Goal: Navigation & Orientation: Find specific page/section

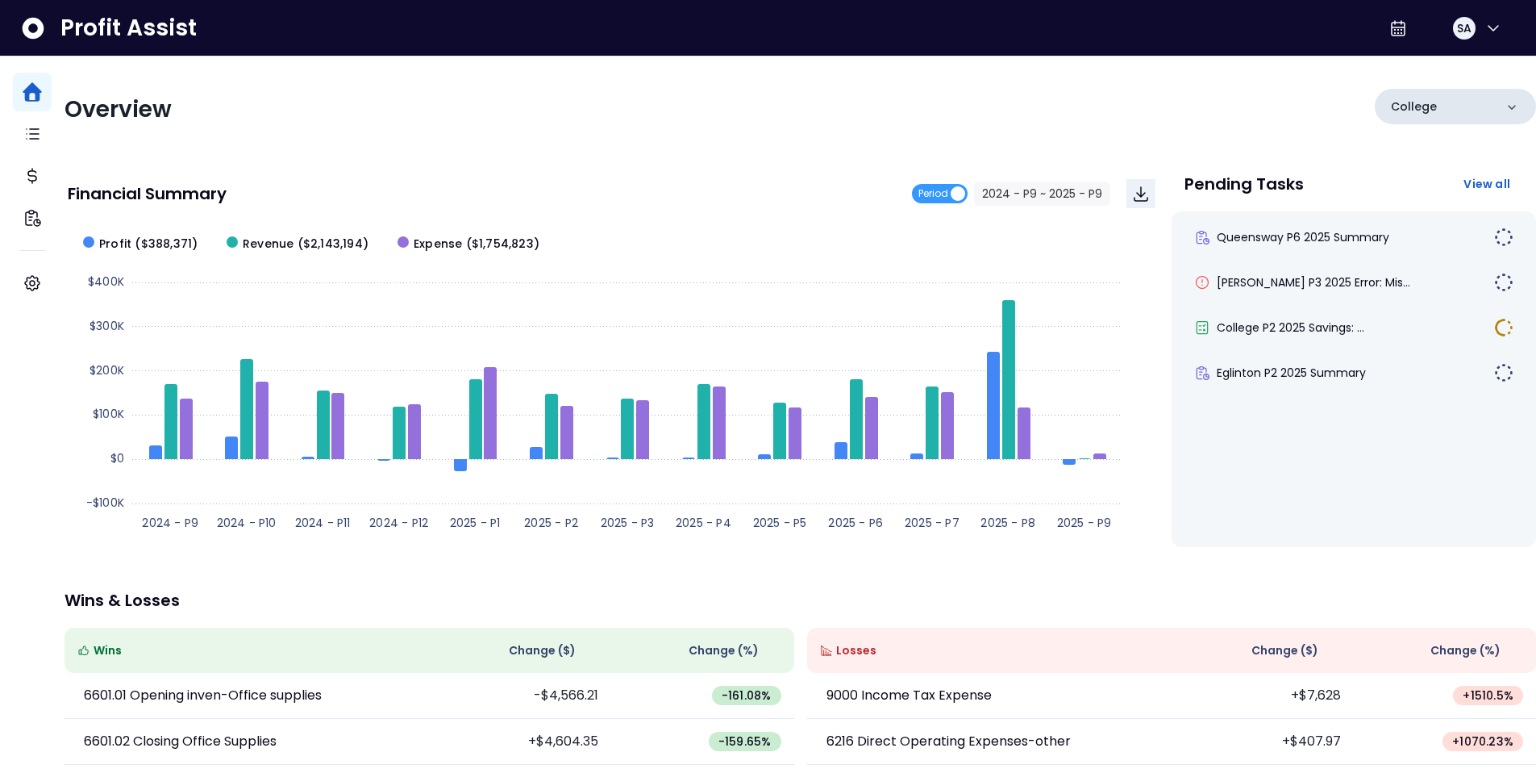
click at [1504, 108] on icon at bounding box center [1512, 107] width 16 height 16
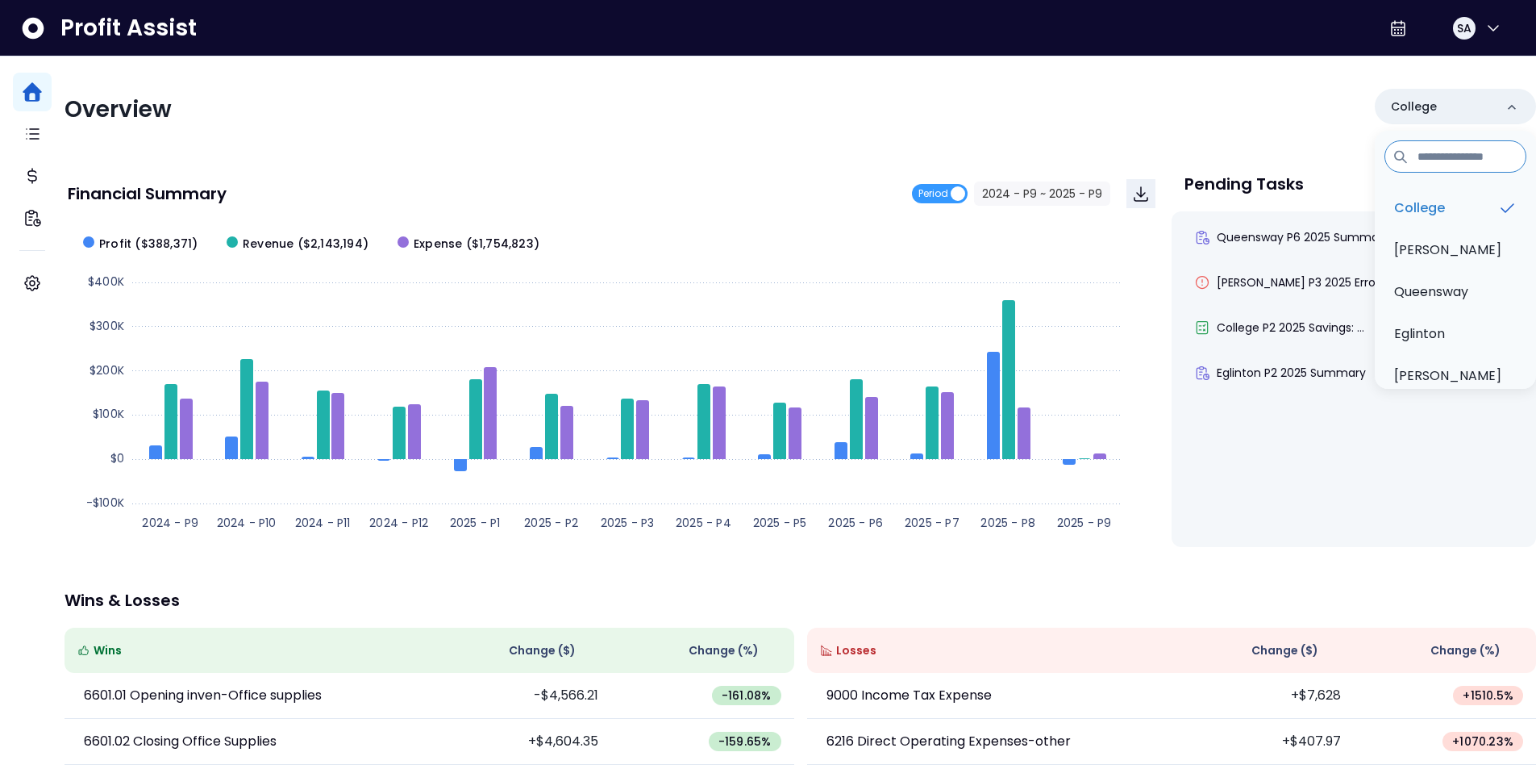
click at [958, 102] on div "Overview [GEOGRAPHIC_DATA] [GEOGRAPHIC_DATA] [GEOGRAPHIC_DATA] [GEOGRAPHIC_DATA…" at bounding box center [801, 110] width 1472 height 42
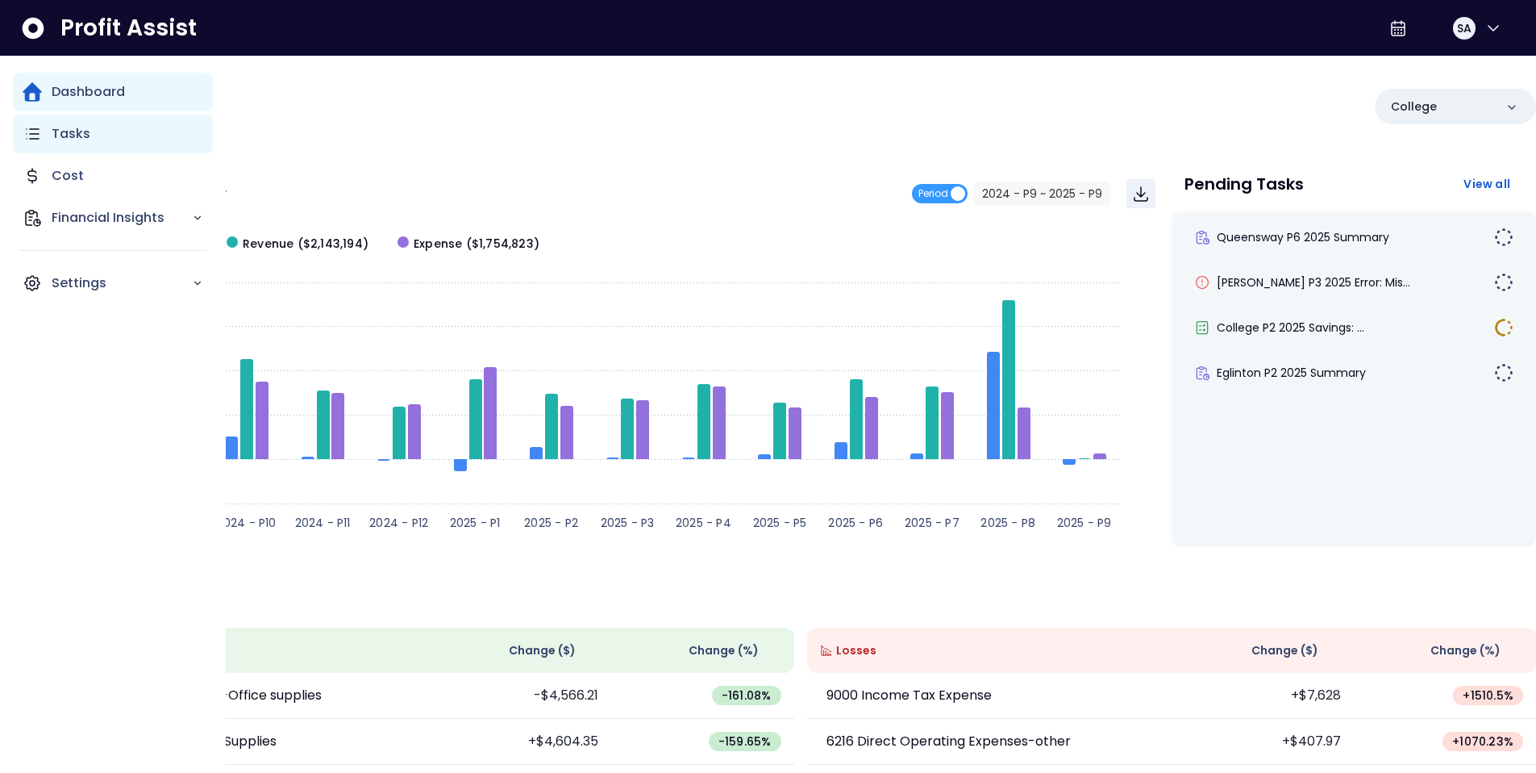
click at [78, 132] on p "Tasks" at bounding box center [71, 133] width 39 height 19
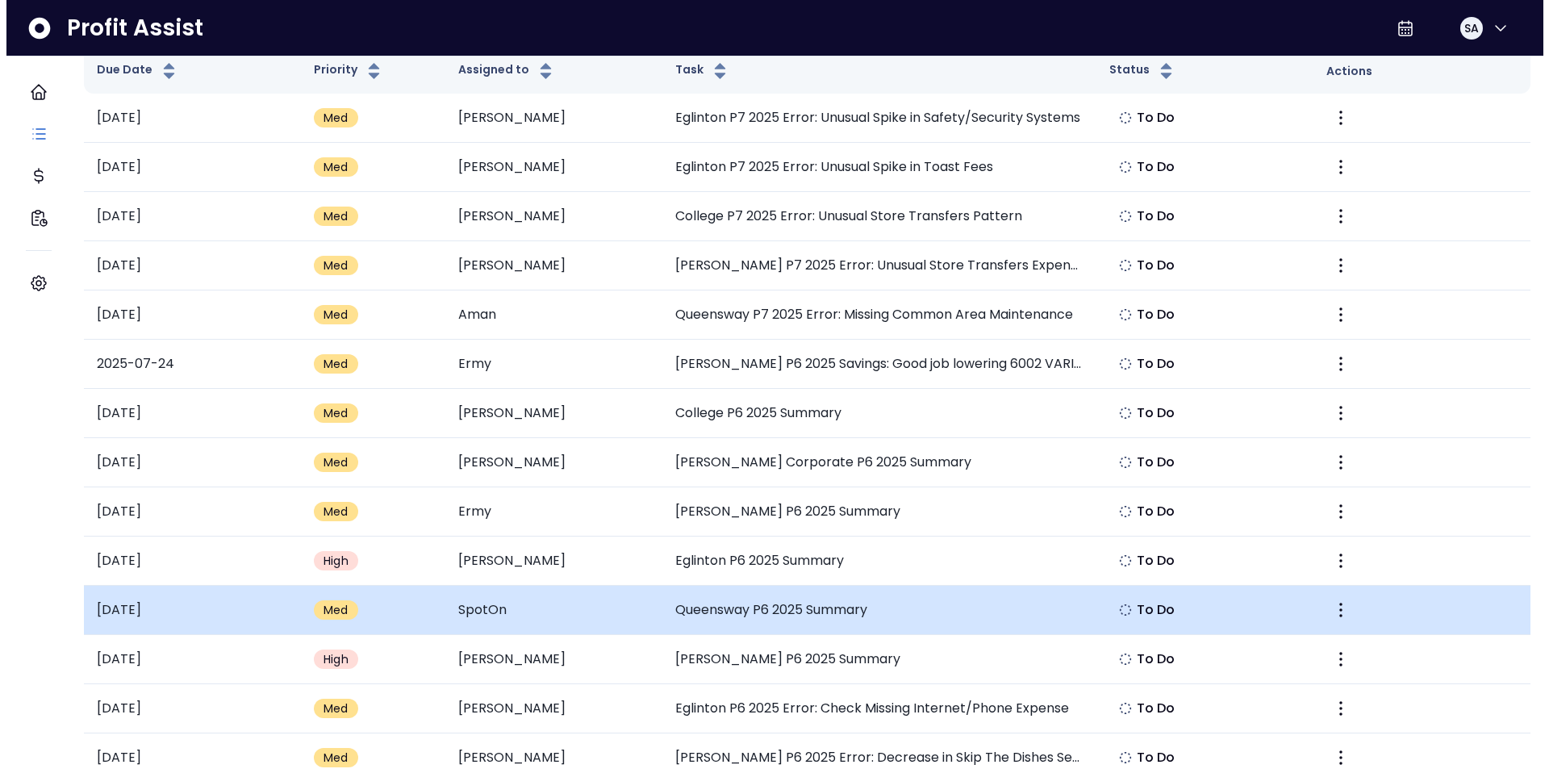
scroll to position [140, 0]
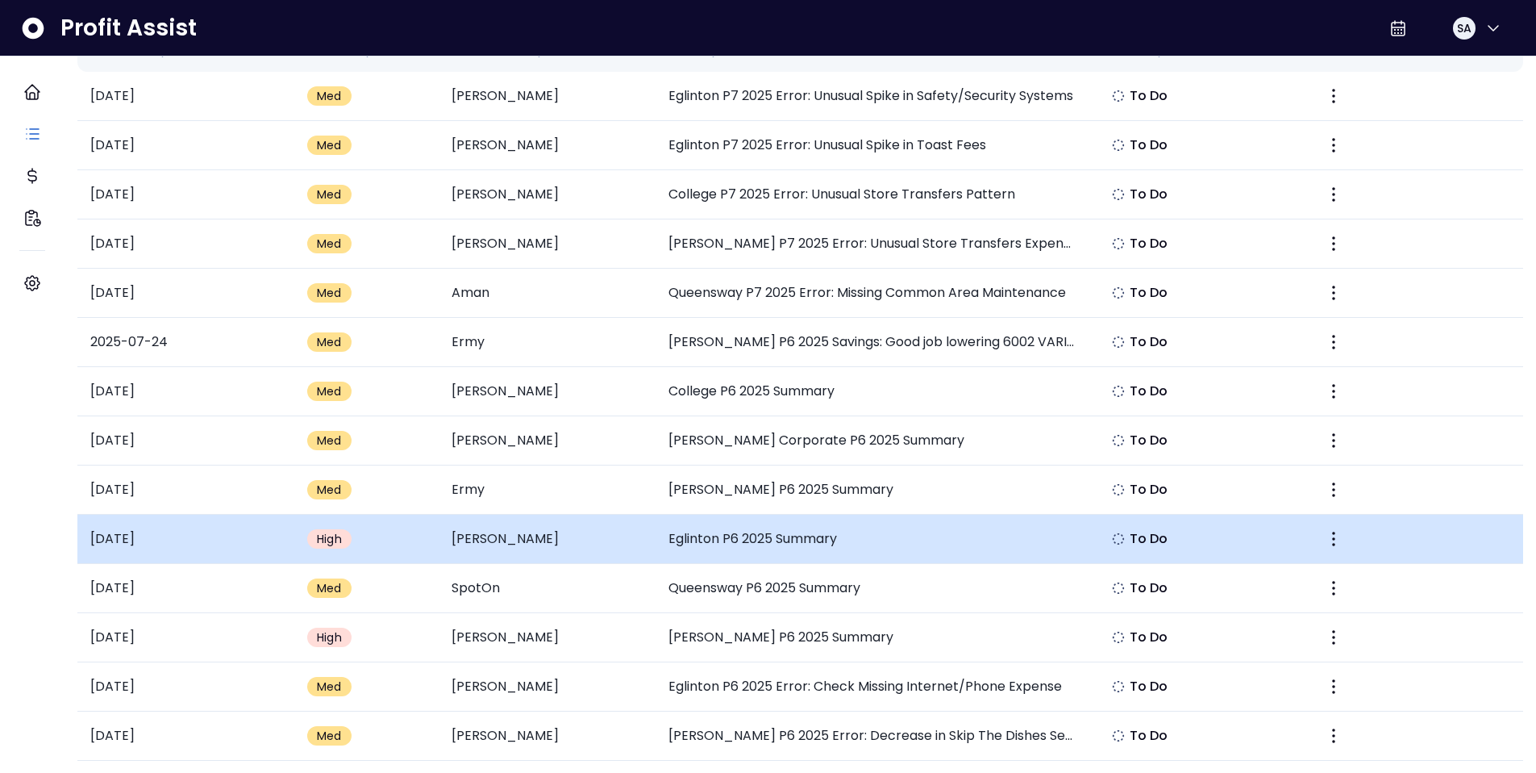
click at [342, 539] on span "High" at bounding box center [329, 539] width 25 height 16
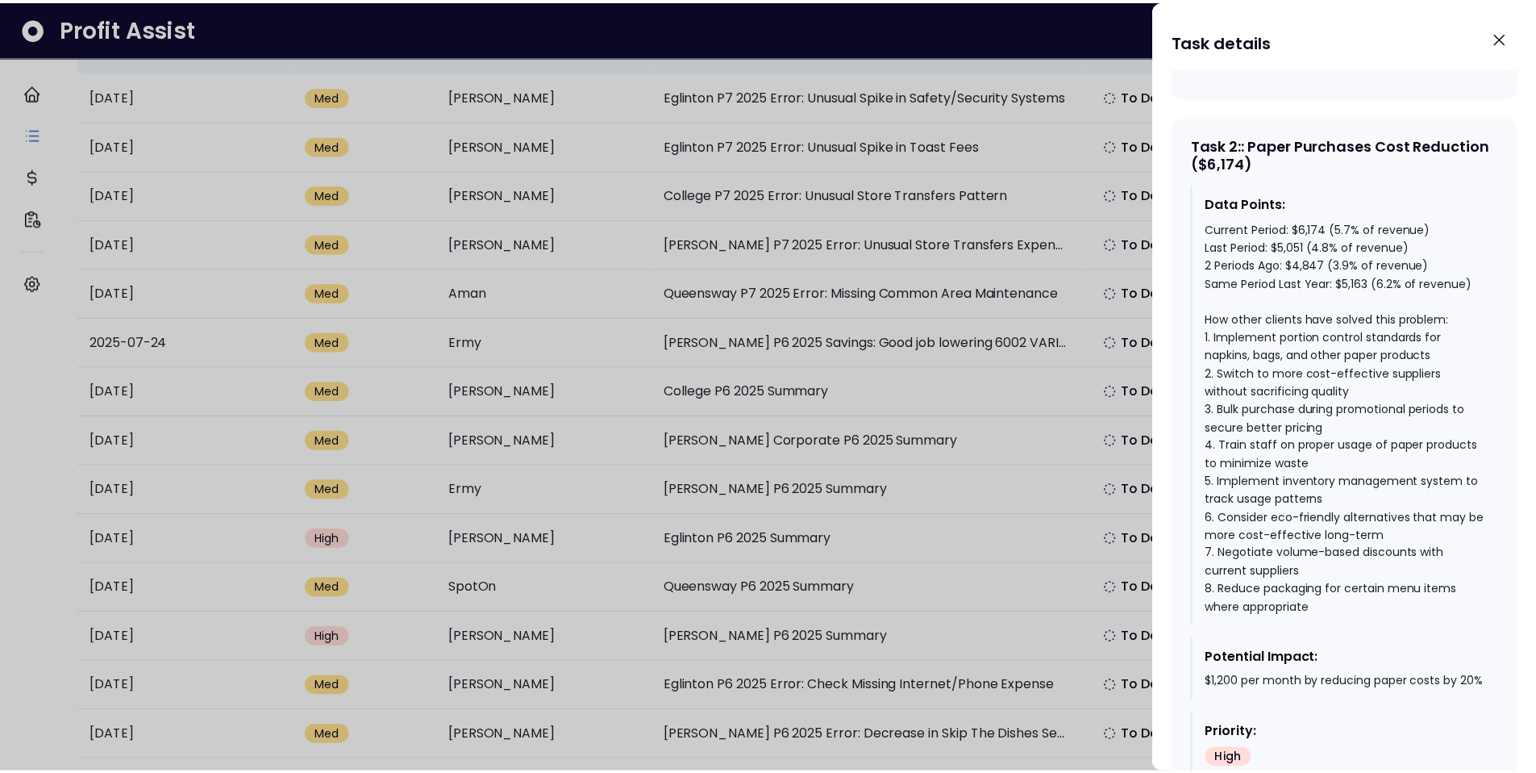
scroll to position [966, 0]
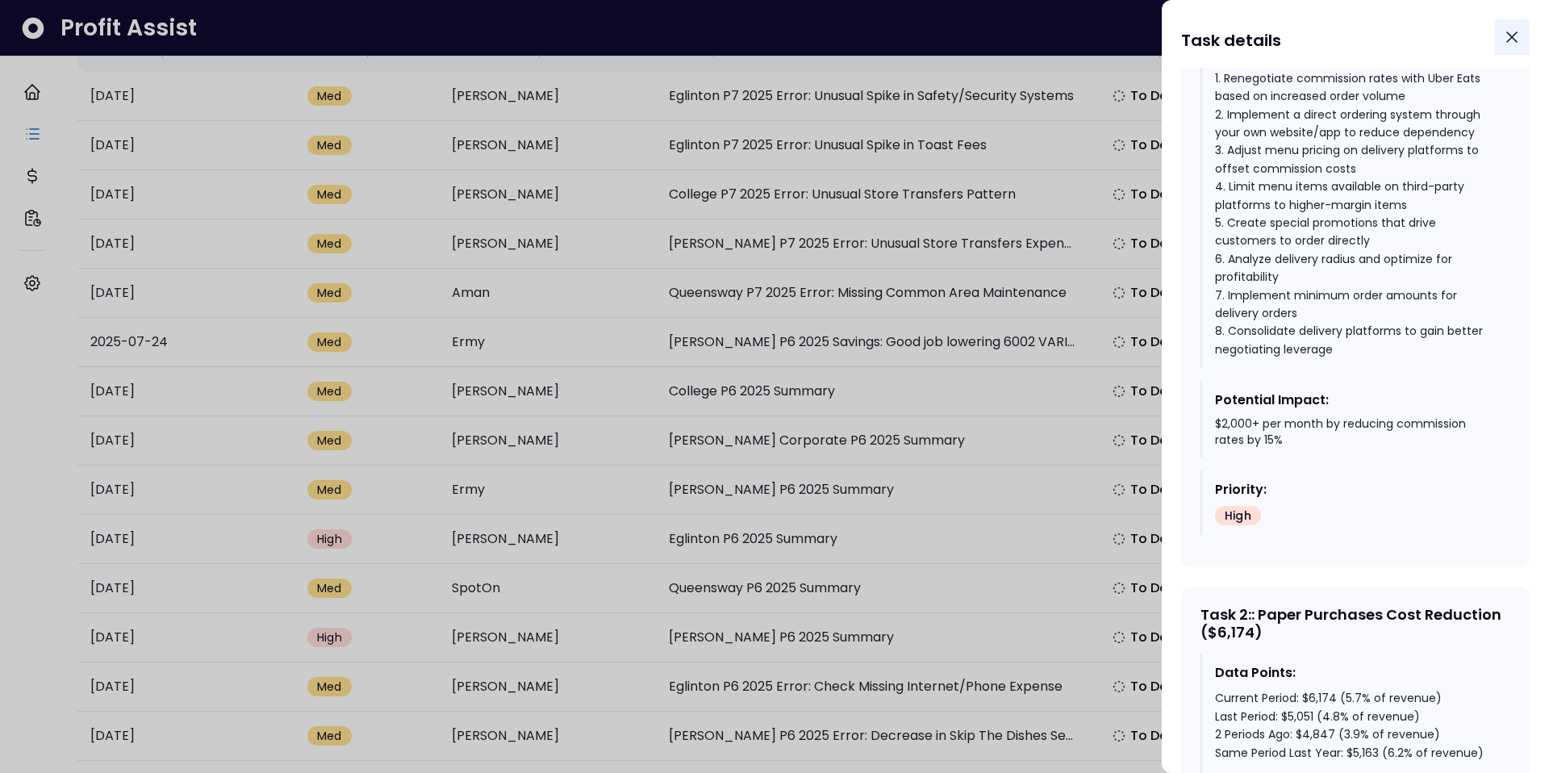
click at [1508, 36] on icon "Close" at bounding box center [1511, 36] width 19 height 19
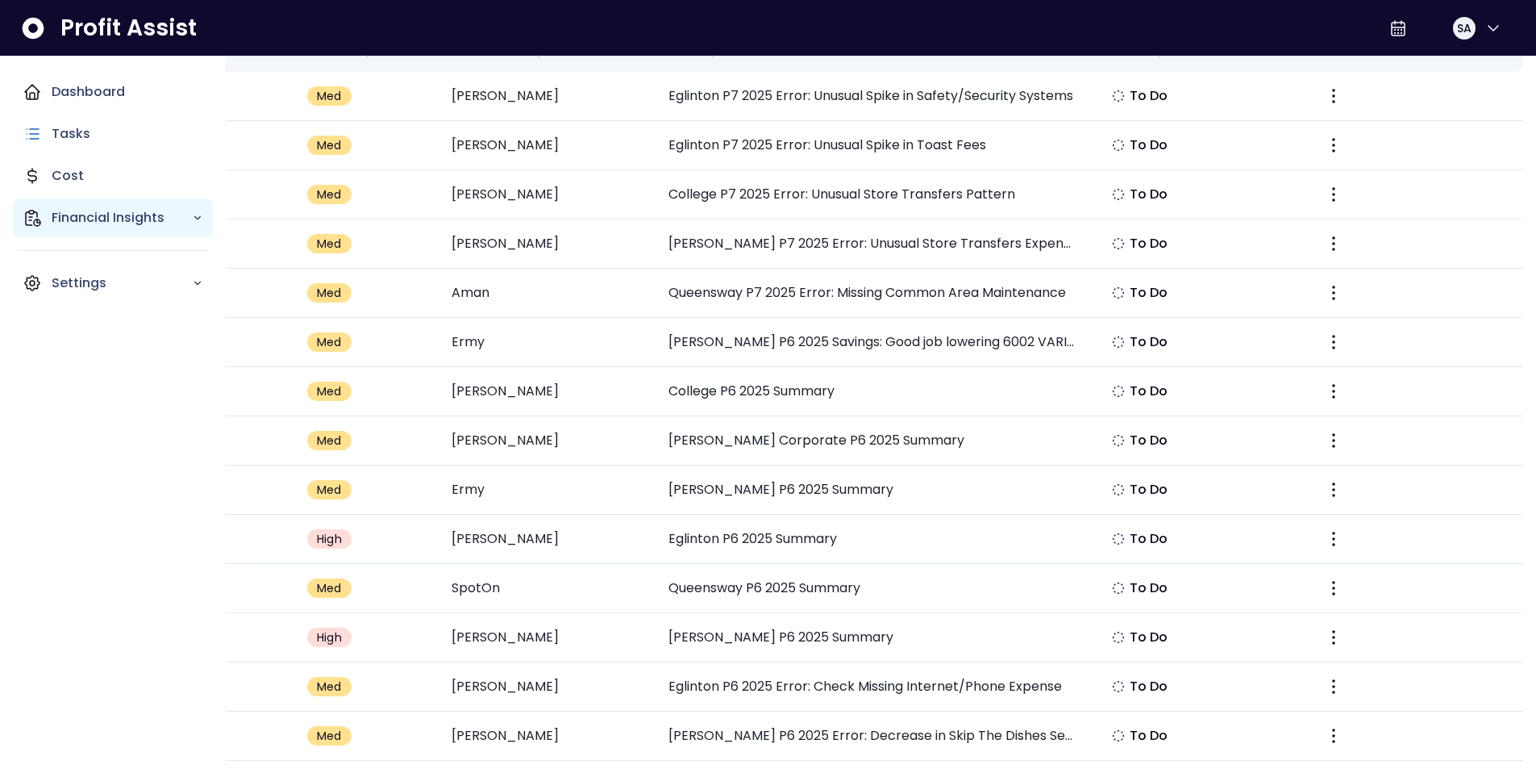
click at [114, 216] on p "Financial Insights" at bounding box center [122, 217] width 140 height 19
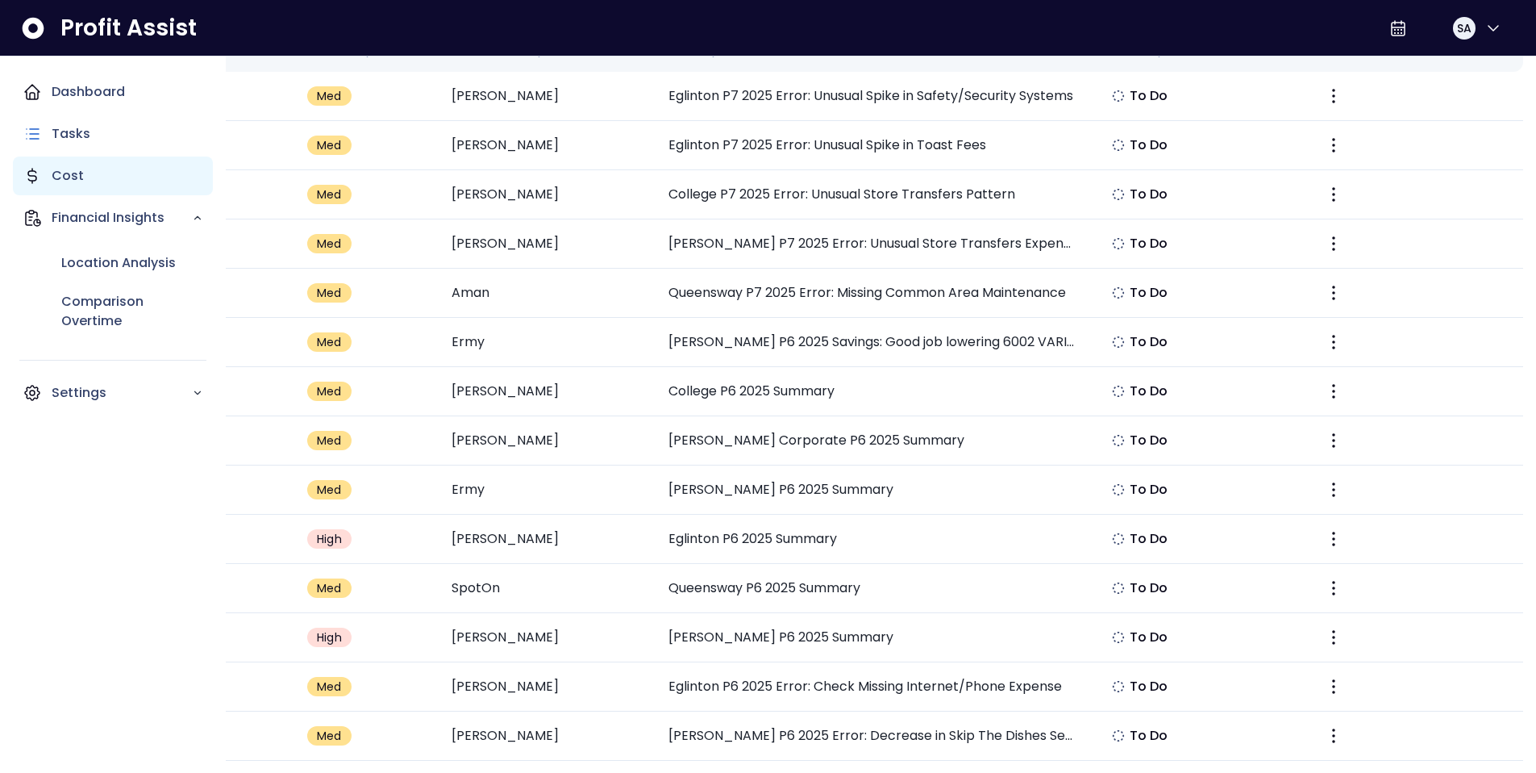
click at [78, 177] on p "Cost" at bounding box center [68, 175] width 32 height 19
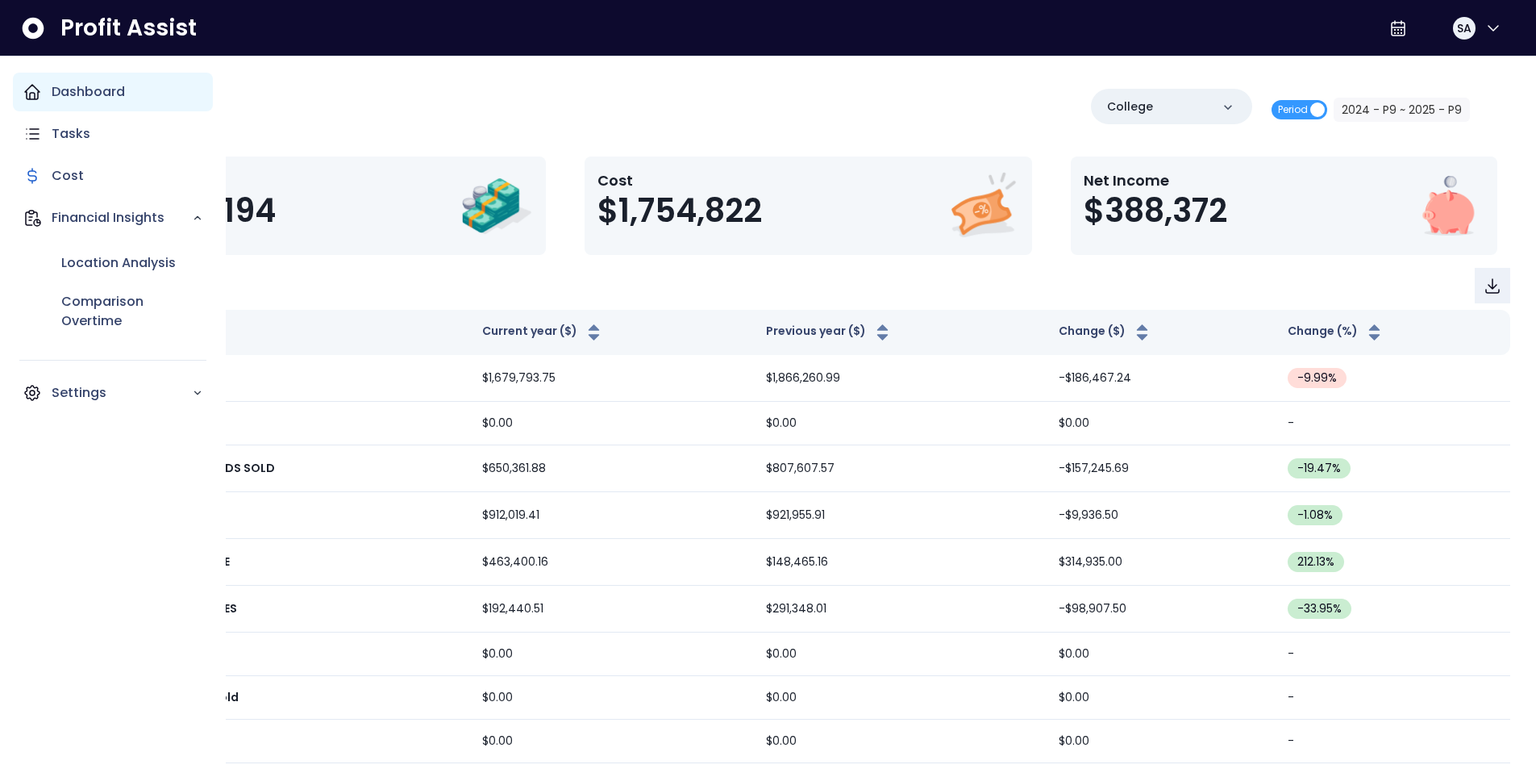
click at [73, 90] on p "Dashboard" at bounding box center [88, 91] width 73 height 19
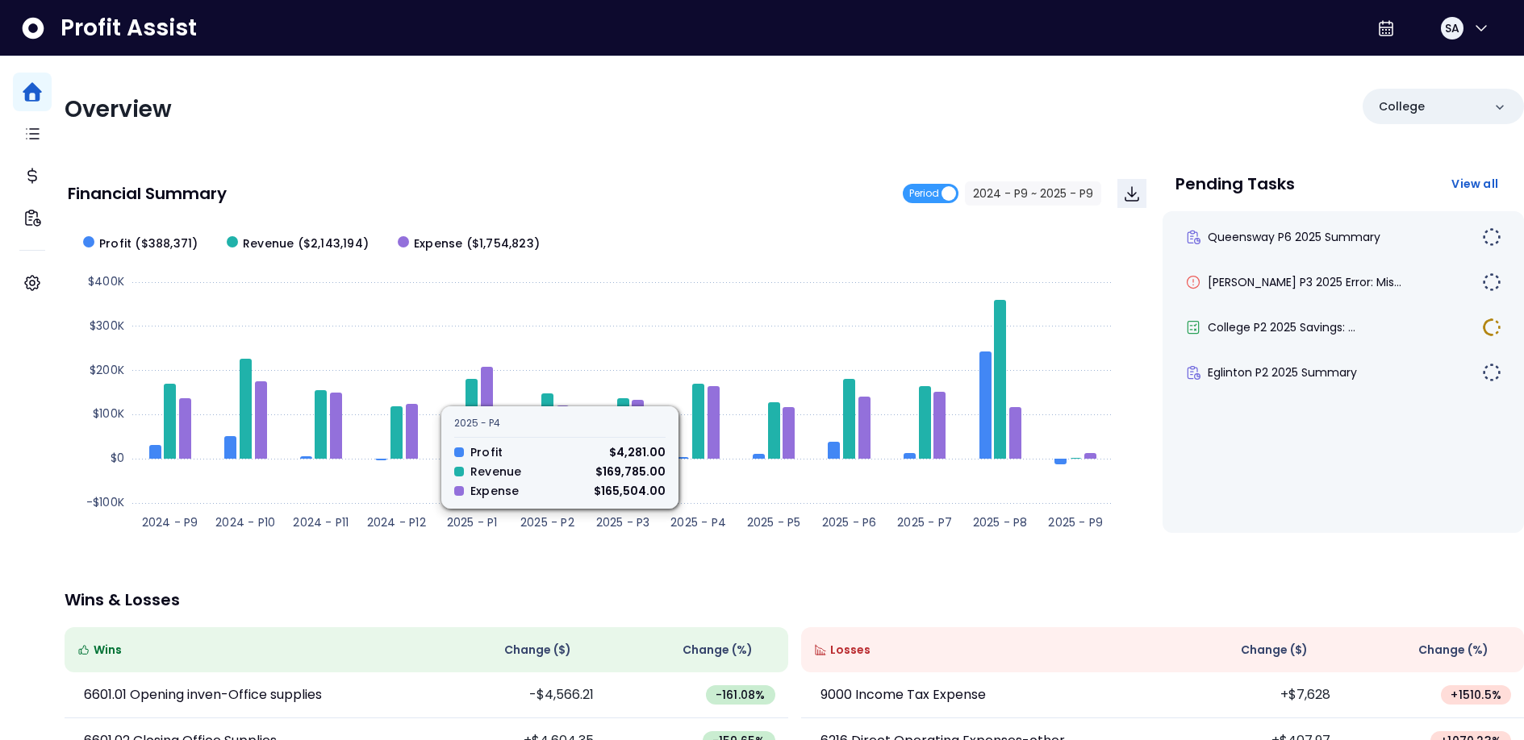
click at [671, 115] on div "Overview" at bounding box center [425, 109] width 720 height 29
